Goal: Task Accomplishment & Management: Manage account settings

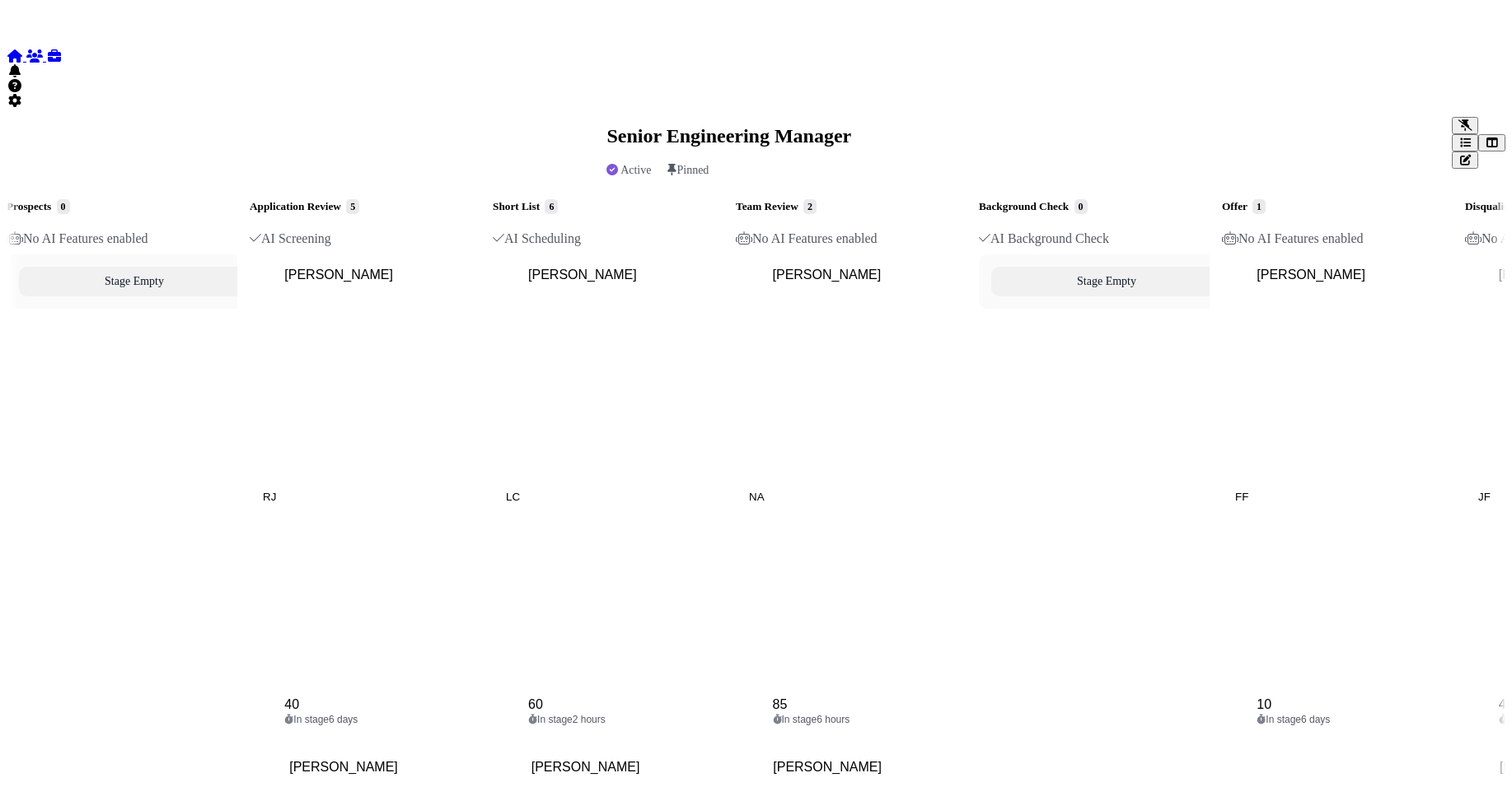
click at [23, 49] on icon at bounding box center [15, 56] width 17 height 13
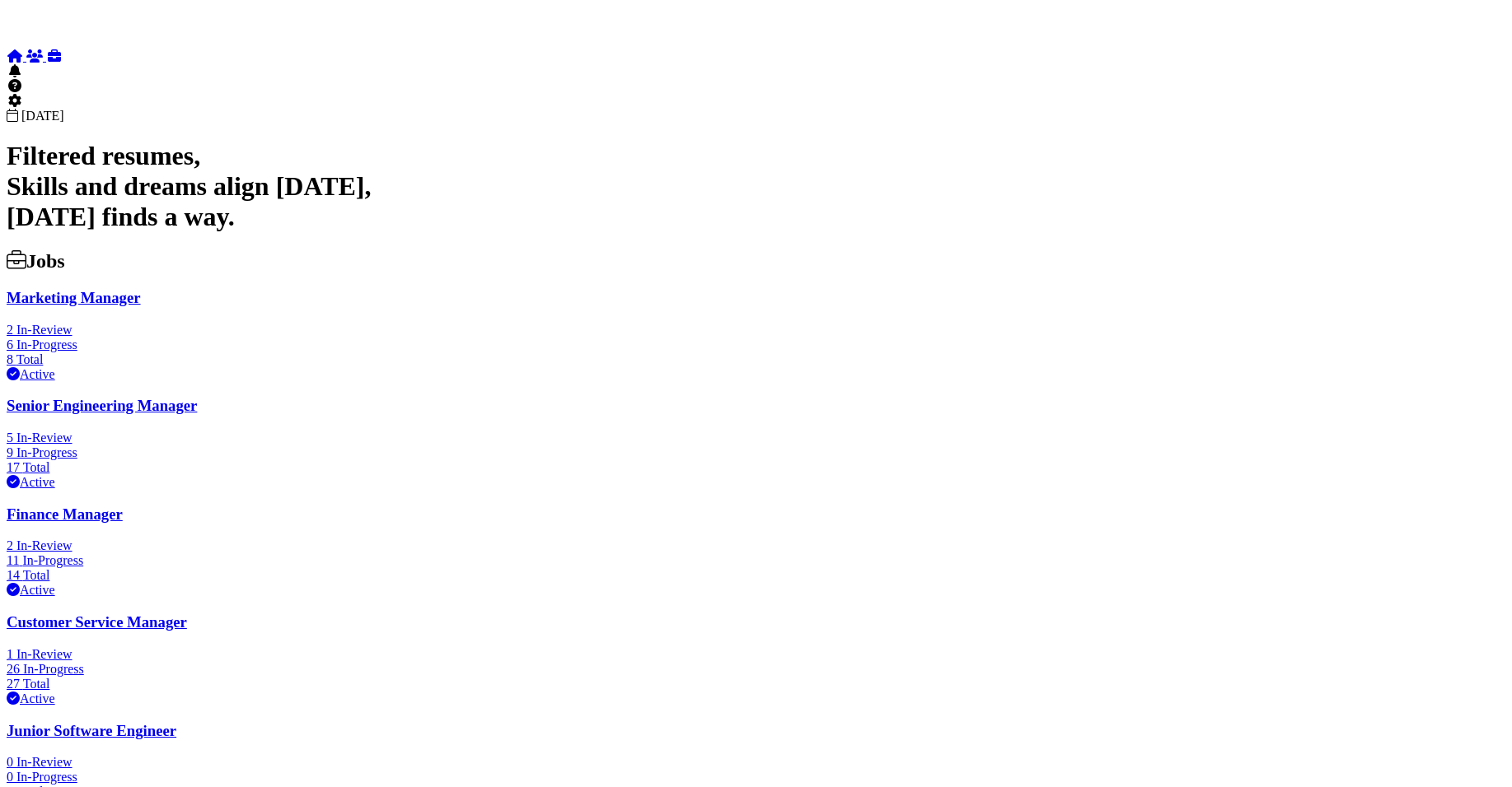
click at [815, 250] on div at bounding box center [756, 250] width 1499 height 0
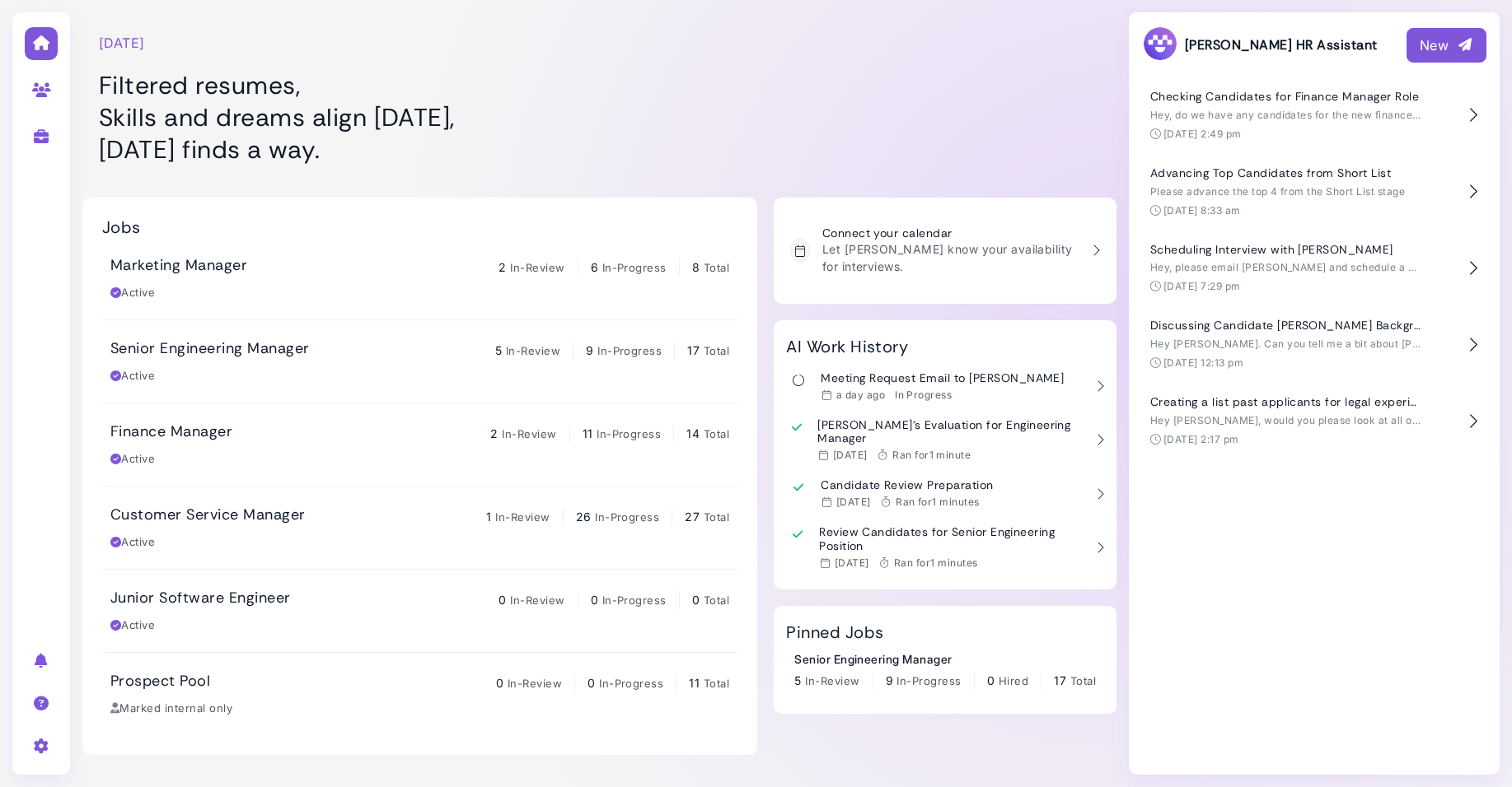
drag, startPoint x: 946, startPoint y: 74, endPoint x: 1328, endPoint y: -87, distance: 414.5
click at [1328, 0] on html "[DATE] Filtered resumes, Skills and dreams align [DATE], [DATE] finds a way. Jo…" at bounding box center [756, 394] width 1512 height 787
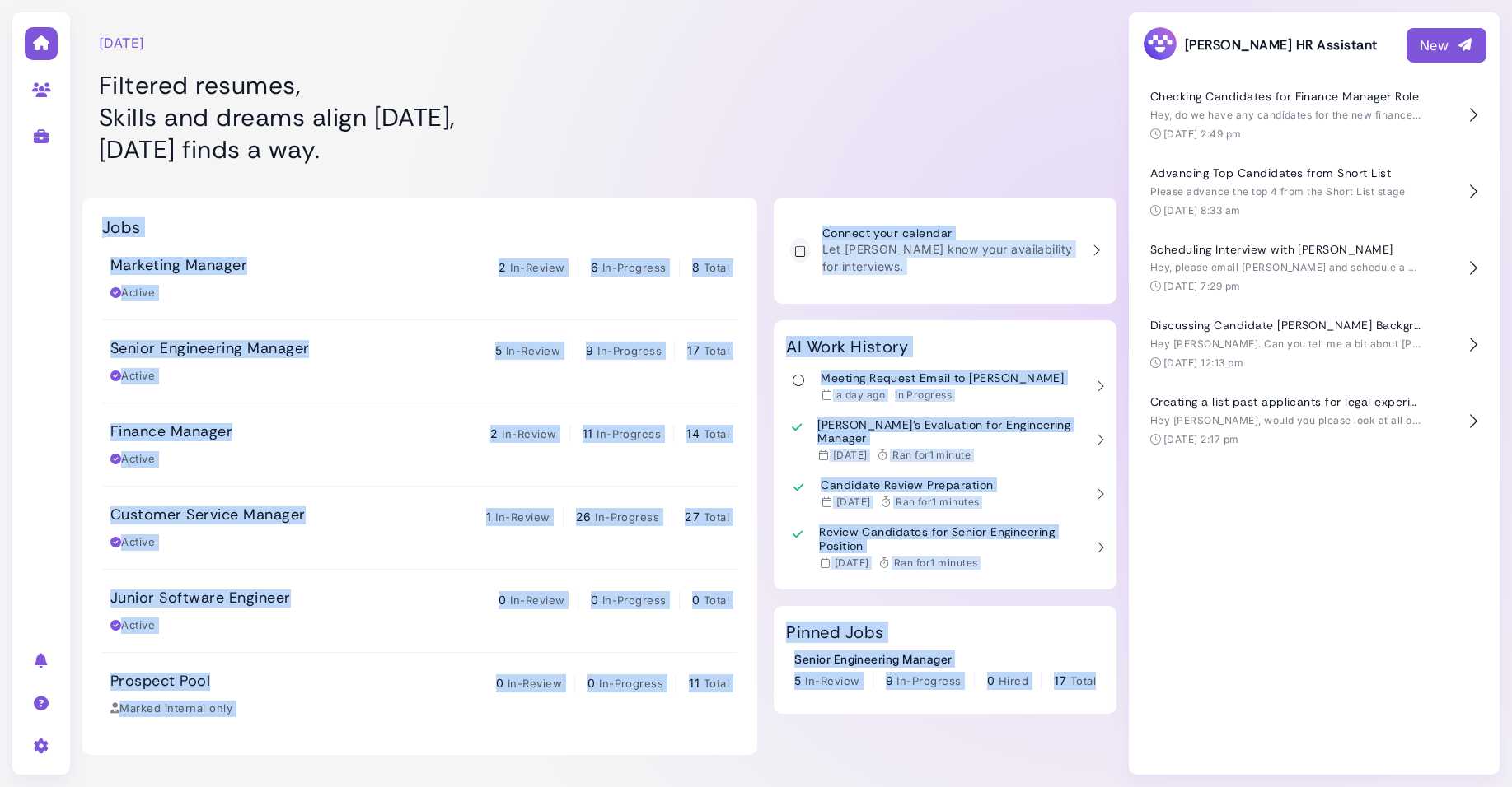
click at [942, 63] on div at bounding box center [947, 91] width 340 height 165
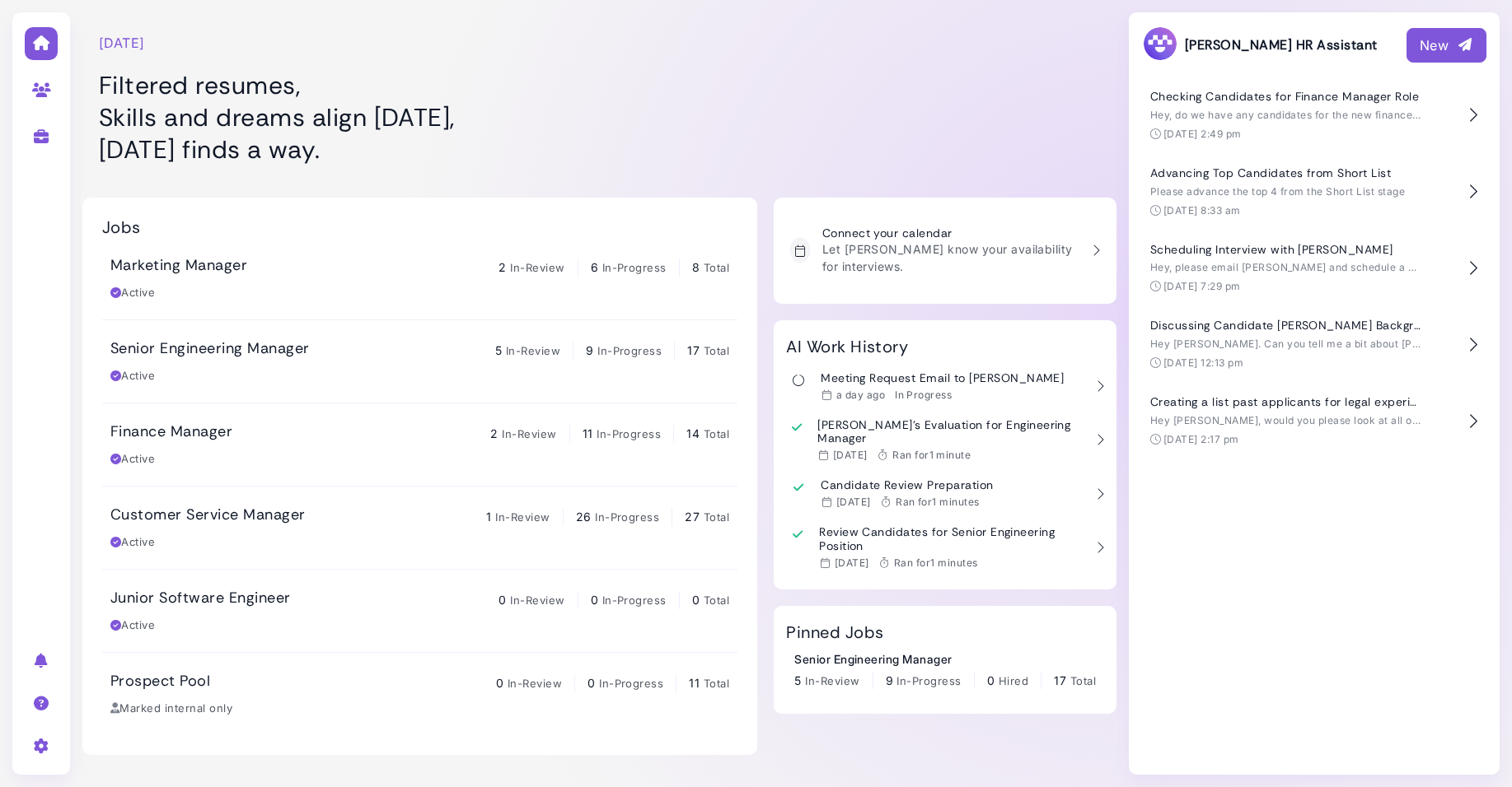
click at [942, 63] on div at bounding box center [947, 91] width 340 height 165
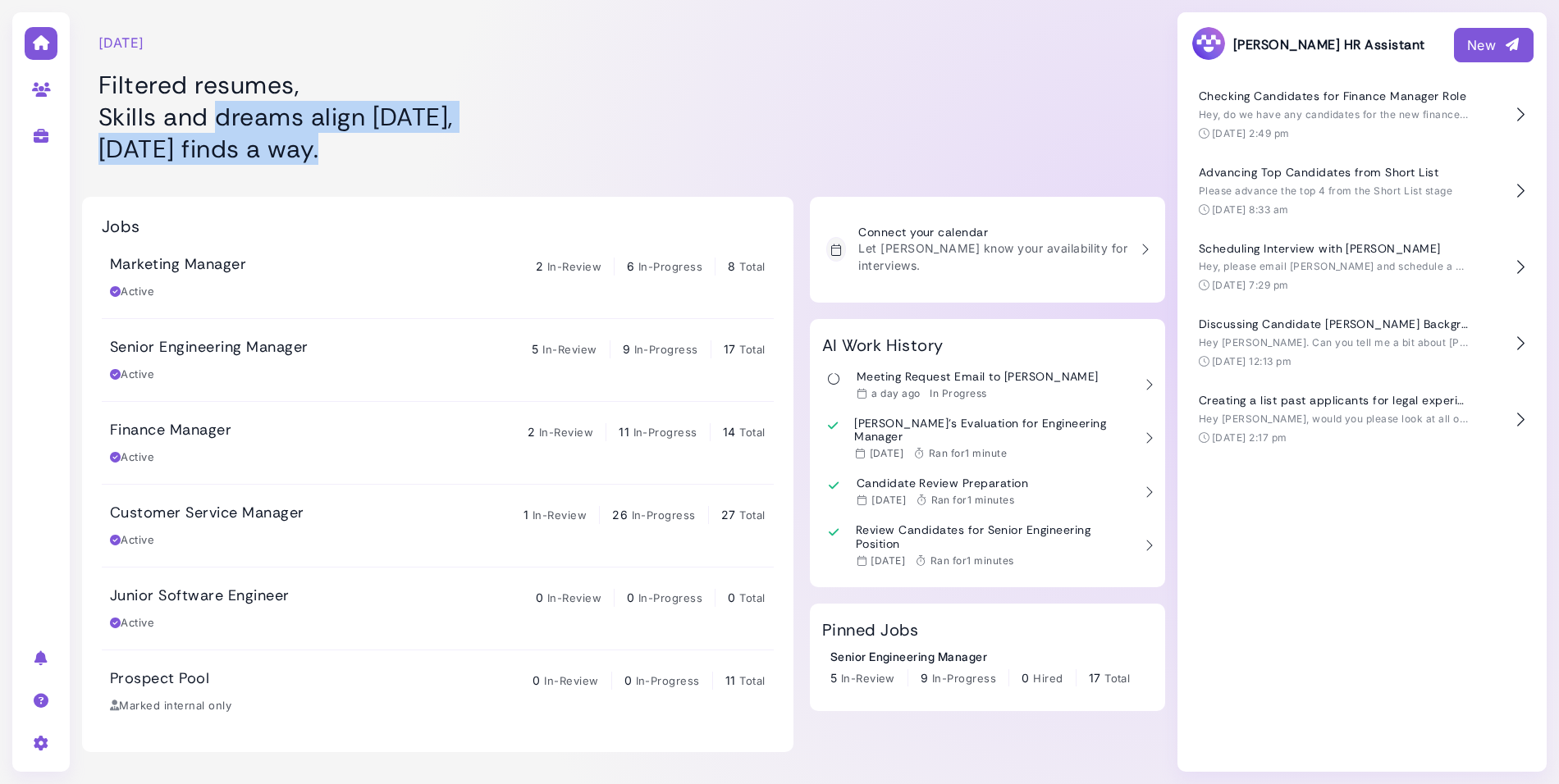
drag, startPoint x: 490, startPoint y: 167, endPoint x: 282, endPoint y: 116, distance: 214.2
click at [282, 116] on div "[DATE] Filtered resumes, Skills and dreams align [DATE], [DATE] finds a way." at bounding box center [438, 90] width 711 height 164
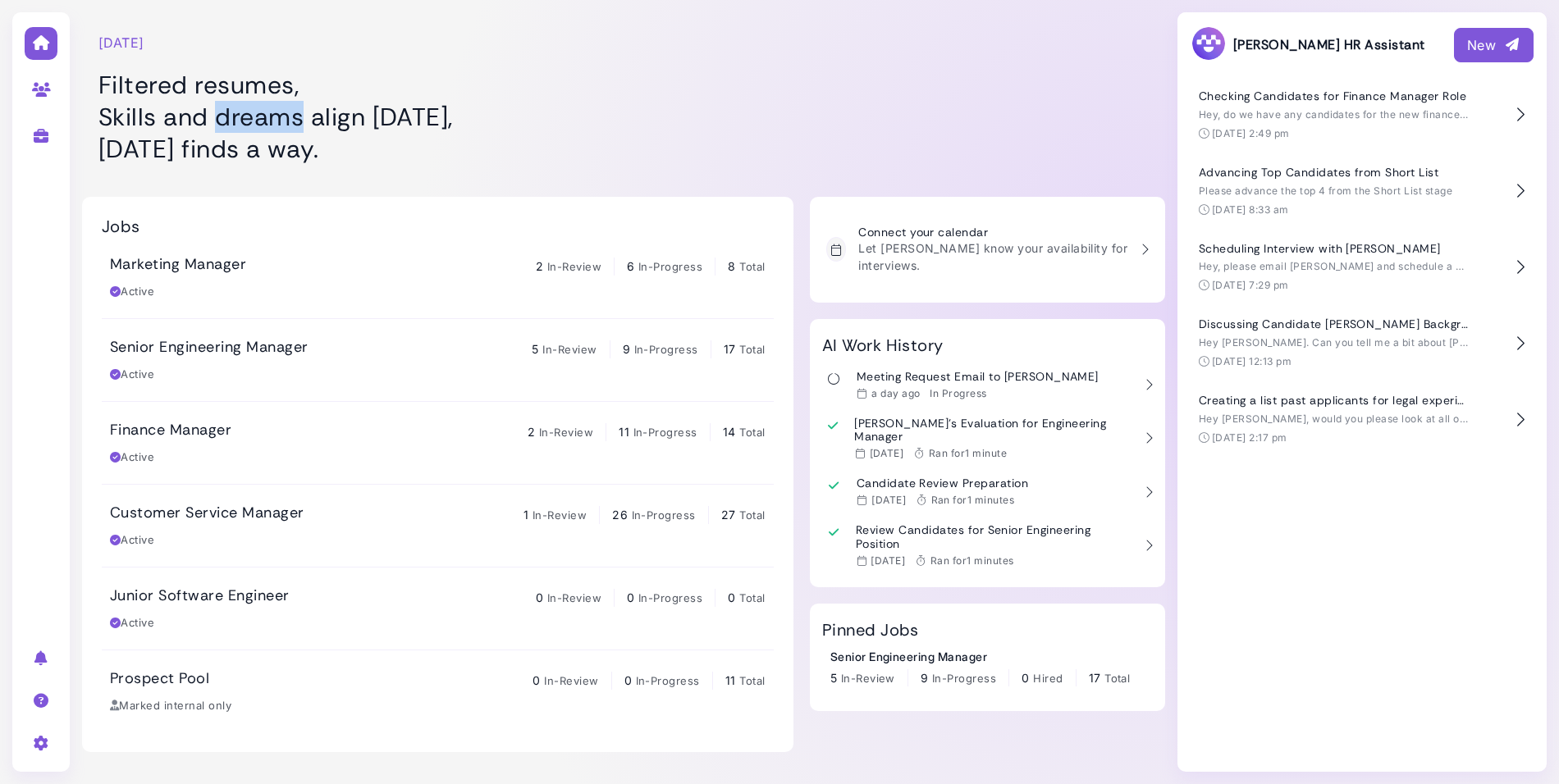
drag, startPoint x: 282, startPoint y: 116, endPoint x: 232, endPoint y: 104, distance: 51.4
click at [273, 114] on h1 "Filtered resumes, Skills and dreams align [DATE], [DATE] finds a way." at bounding box center [438, 117] width 679 height 96
click at [208, 94] on h1 "Filtered resumes, Skills and dreams align [DATE], [DATE] finds a way." at bounding box center [438, 117] width 679 height 96
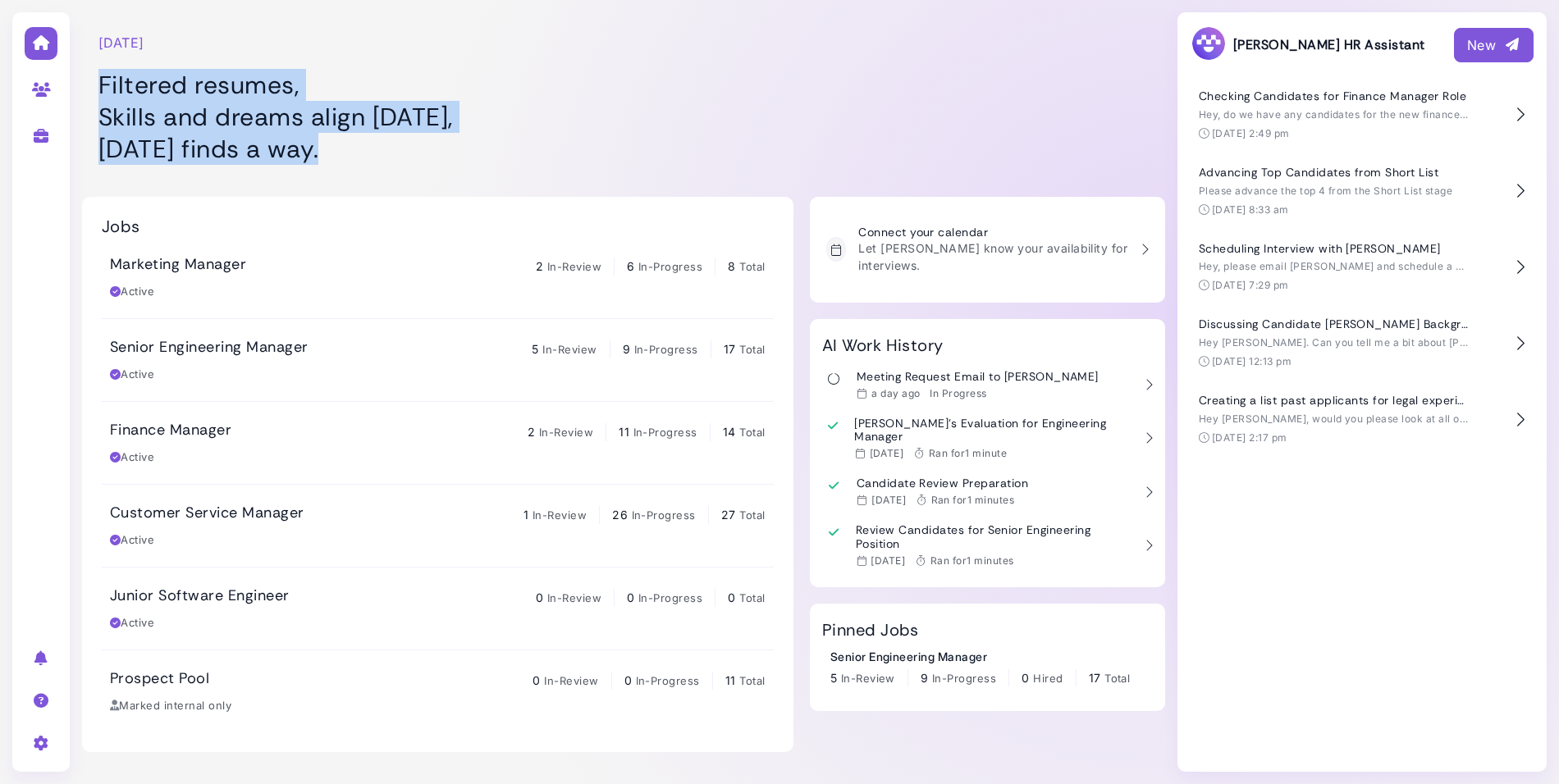
drag, startPoint x: 94, startPoint y: 75, endPoint x: 370, endPoint y: 158, distance: 288.2
click at [370, 158] on div "[DATE] Filtered resumes, Skills and dreams align [DATE], [DATE] finds a way." at bounding box center [438, 90] width 711 height 164
click at [371, 158] on h1 "Filtered resumes, Skills and dreams align [DATE], [DATE] finds a way." at bounding box center [438, 117] width 679 height 96
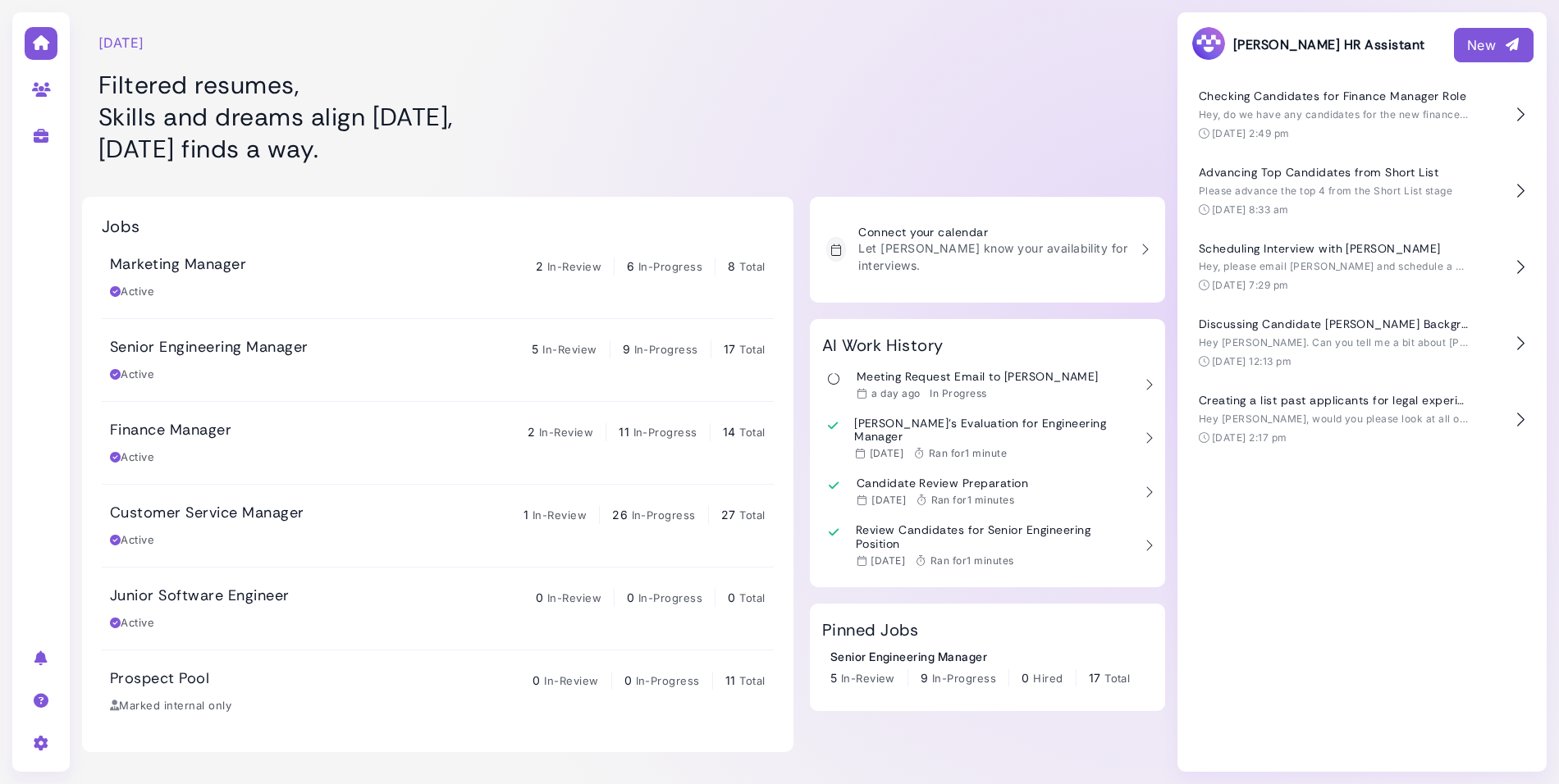
click at [922, 145] on div at bounding box center [987, 90] width 356 height 164
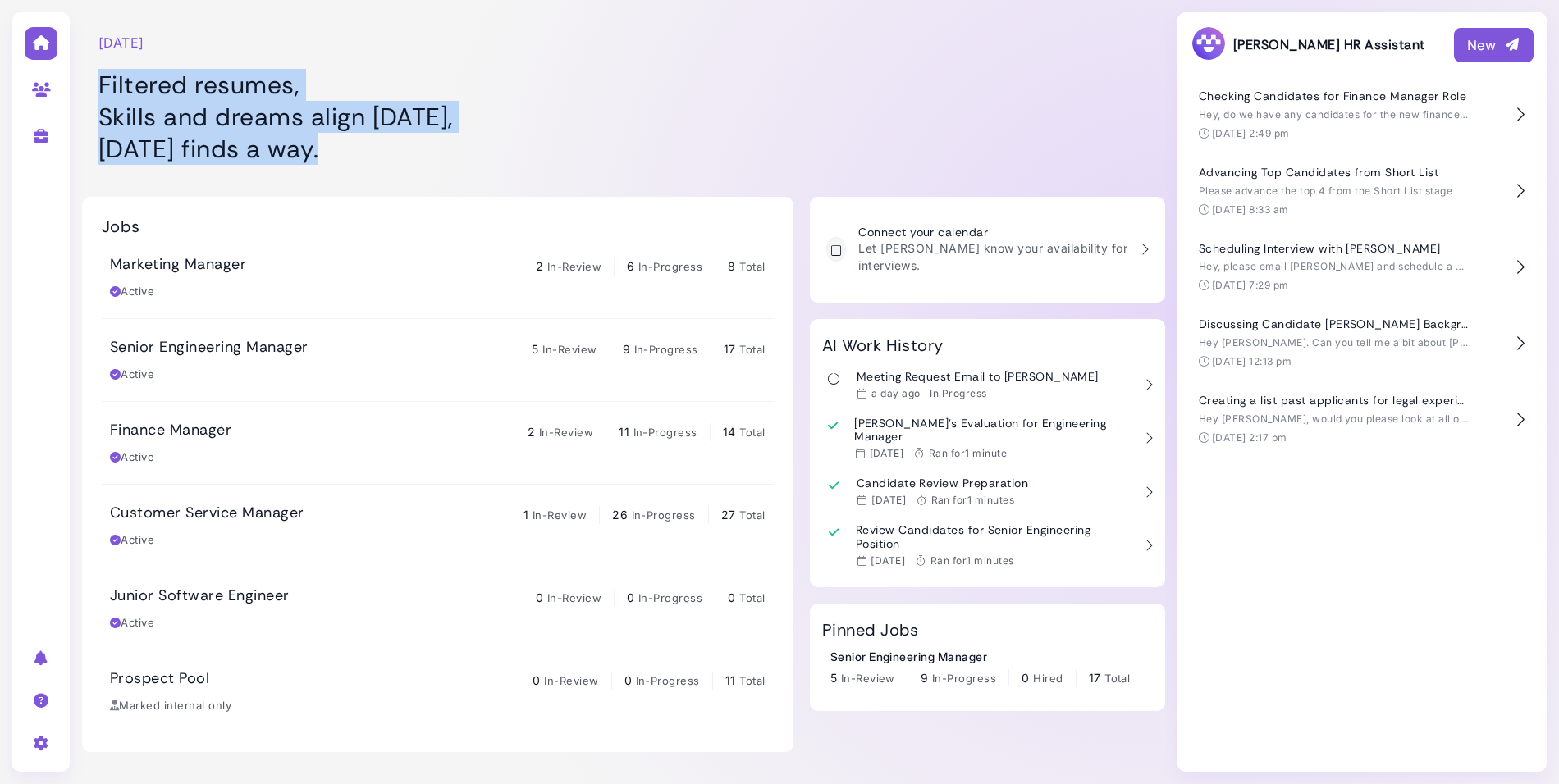
drag, startPoint x: 368, startPoint y: 149, endPoint x: 107, endPoint y: 90, distance: 267.6
click at [107, 90] on h1 "Filtered resumes, Skills and dreams align [DATE], [DATE] finds a way." at bounding box center [438, 117] width 679 height 96
drag, startPoint x: 103, startPoint y: 85, endPoint x: 399, endPoint y: 161, distance: 305.6
click at [399, 161] on h1 "Filtered resumes, Skills and dreams align [DATE], [DATE] finds a way." at bounding box center [438, 117] width 679 height 96
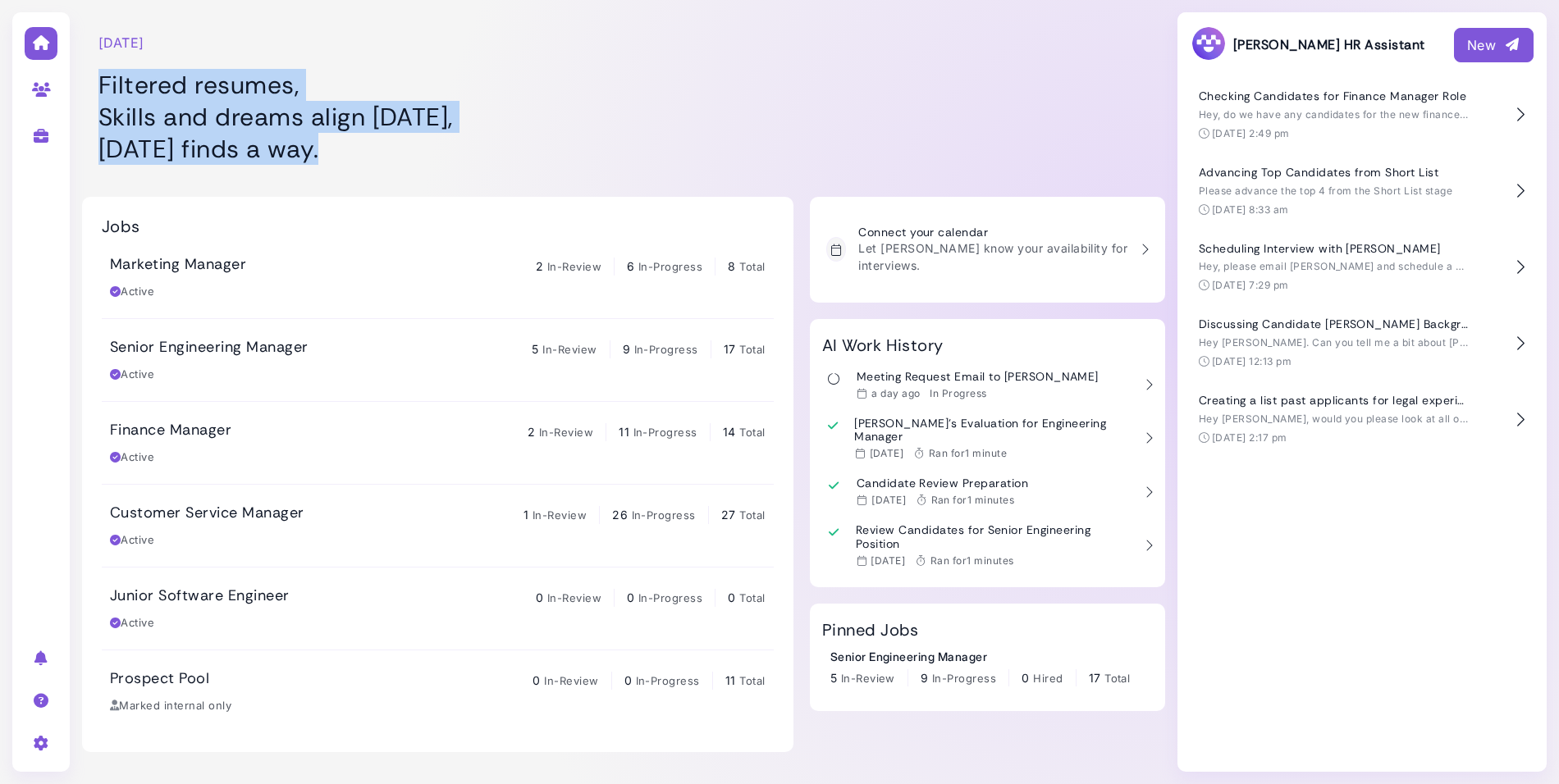
click at [399, 161] on h1 "Filtered resumes, Skills and dreams align [DATE], [DATE] finds a way." at bounding box center [438, 117] width 679 height 96
drag, startPoint x: 399, startPoint y: 161, endPoint x: 90, endPoint y: 75, distance: 320.7
click at [89, 76] on div "[DATE] Filtered resumes, Skills and dreams align [DATE], [DATE] finds a way." at bounding box center [438, 90] width 711 height 164
click at [90, 75] on div "[DATE] Filtered resumes, Skills and dreams align [DATE], [DATE] finds a way." at bounding box center [438, 90] width 711 height 164
drag, startPoint x: 90, startPoint y: 75, endPoint x: 390, endPoint y: 156, distance: 310.7
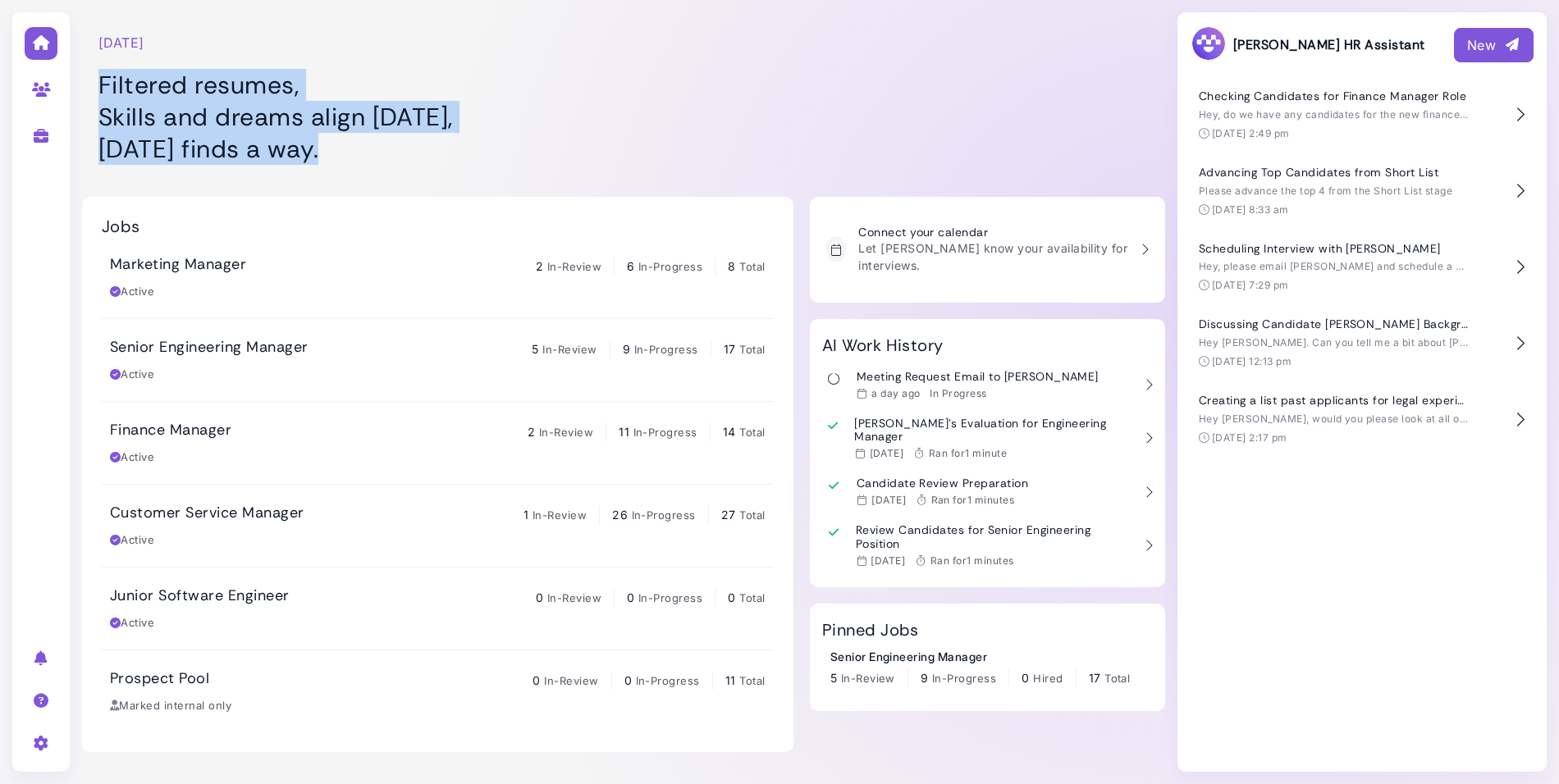
click at [390, 156] on div "[DATE] Filtered resumes, Skills and dreams align [DATE], [DATE] finds a way." at bounding box center [438, 90] width 711 height 164
click at [390, 156] on h1 "Filtered resumes, Skills and dreams align [DATE], [DATE] finds a way." at bounding box center [438, 117] width 679 height 96
drag, startPoint x: 390, startPoint y: 156, endPoint x: 120, endPoint y: 80, distance: 280.5
click at [120, 80] on h1 "Filtered resumes, Skills and dreams align [DATE], [DATE] finds a way." at bounding box center [438, 117] width 679 height 96
click at [117, 80] on h1 "Filtered resumes, Skills and dreams align [DATE], [DATE] finds a way." at bounding box center [438, 117] width 679 height 96
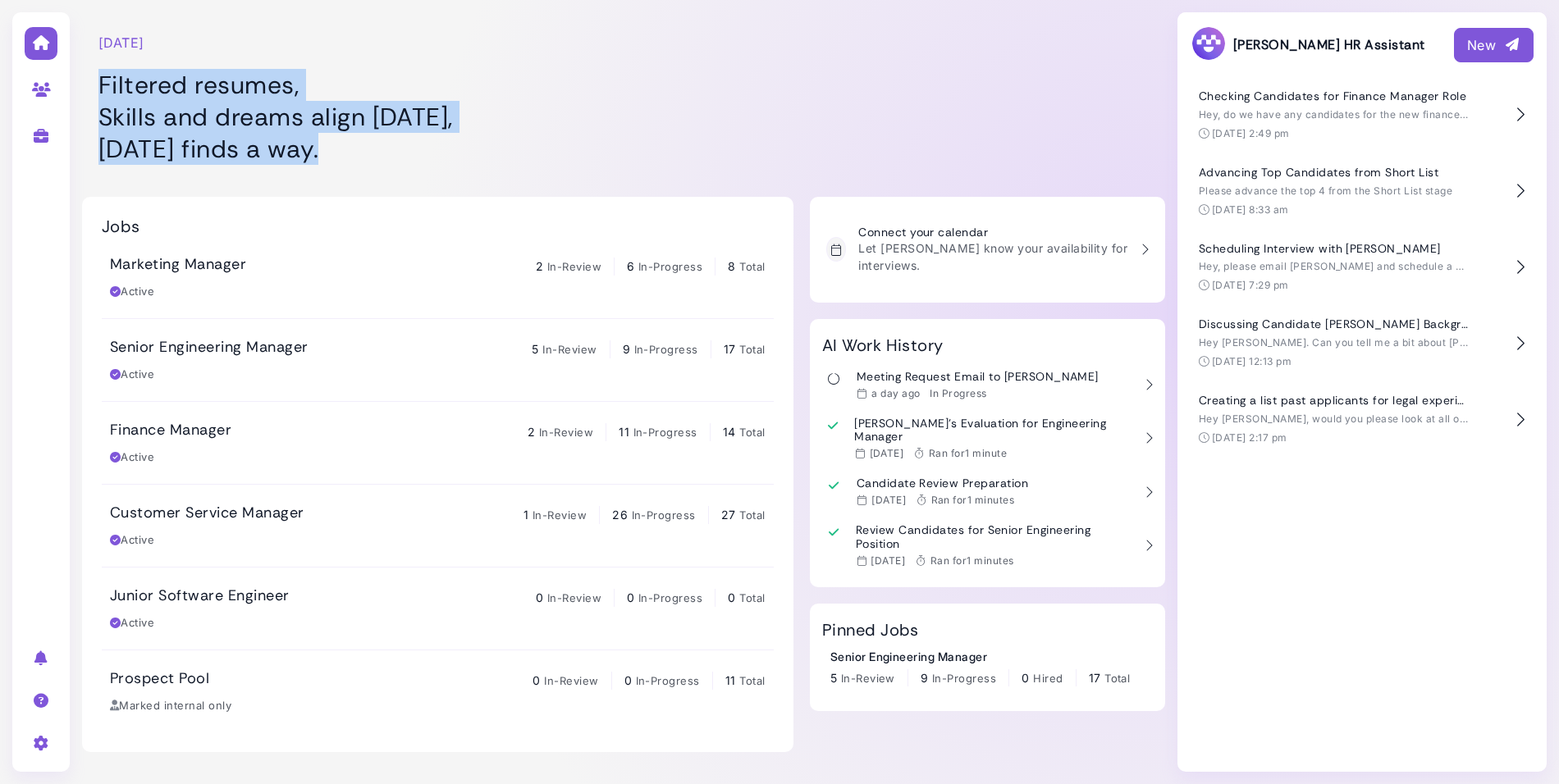
drag, startPoint x: 102, startPoint y: 79, endPoint x: 362, endPoint y: 144, distance: 268.0
click at [362, 144] on h1 "Filtered resumes, Skills and dreams align [DATE], [DATE] finds a way." at bounding box center [438, 117] width 679 height 96
drag, startPoint x: 362, startPoint y: 144, endPoint x: 81, endPoint y: 93, distance: 285.6
click at [82, 93] on div "[DATE] Filtered resumes, Skills and dreams align [DATE], [DATE] finds a way." at bounding box center [438, 90] width 711 height 164
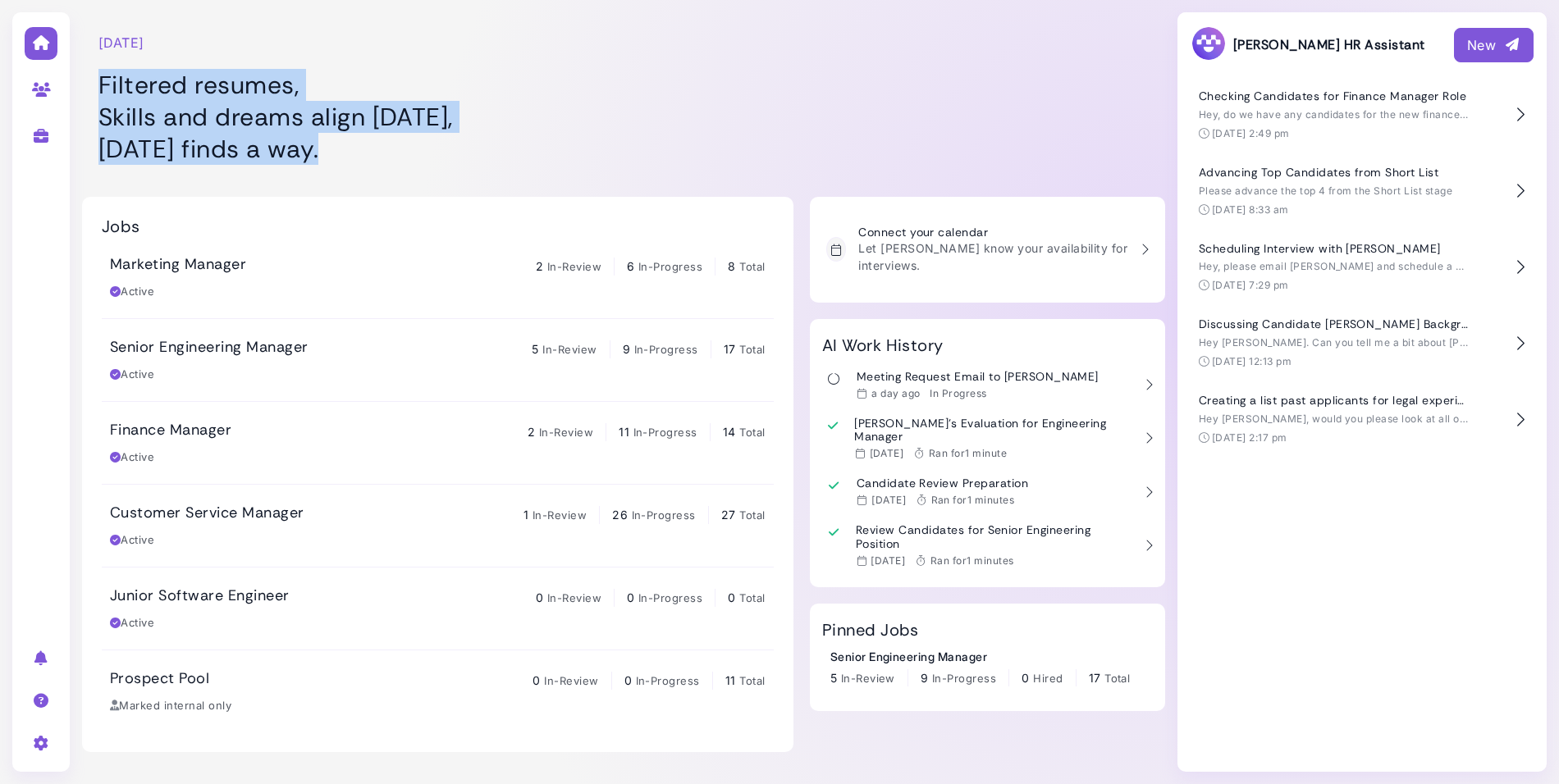
click at [120, 77] on h1 "Filtered resumes, Skills and dreams align [DATE], [DATE] finds a way." at bounding box center [438, 117] width 679 height 96
